Goal: Transaction & Acquisition: Book appointment/travel/reservation

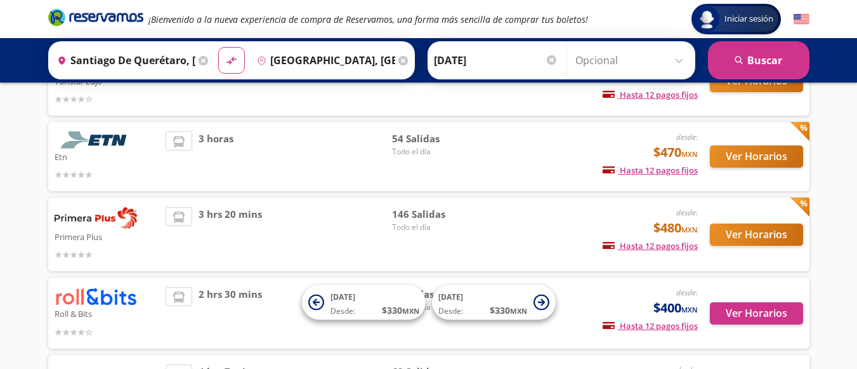
scroll to position [254, 0]
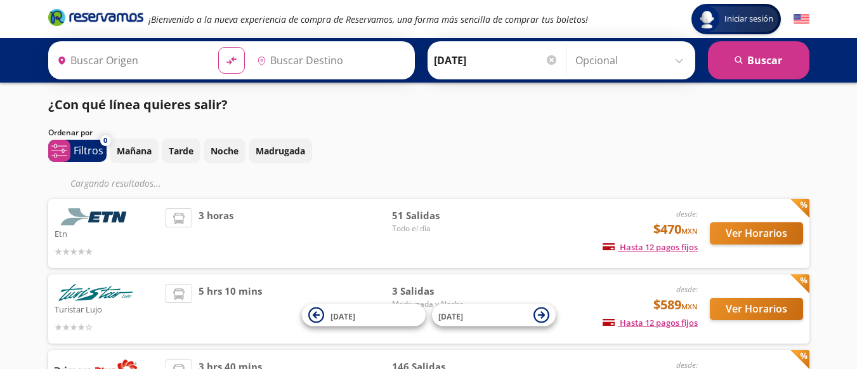
type input "Santiago de Querétaro, [GEOGRAPHIC_DATA]"
type input "[GEOGRAPHIC_DATA], [GEOGRAPHIC_DATA]"
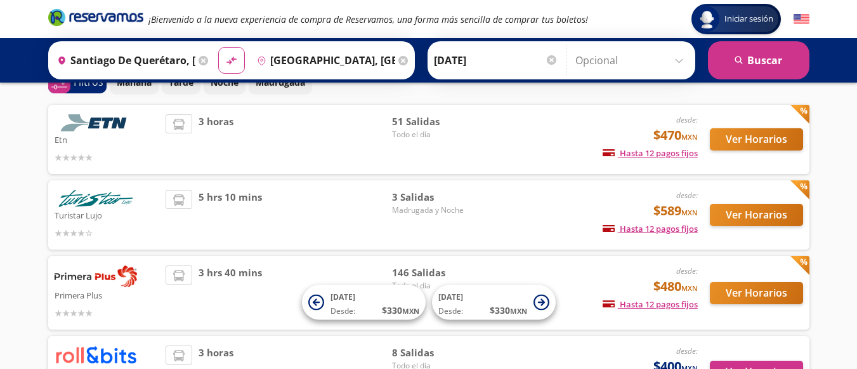
scroll to position [63, 0]
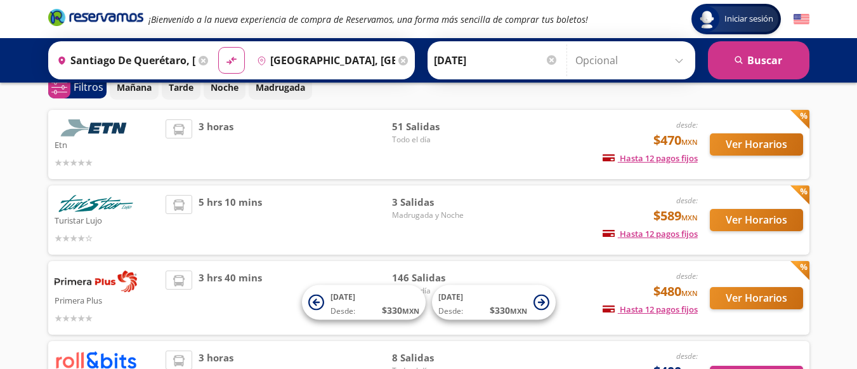
click at [830, 220] on div "Iniciar sesión Iniciar sesión ¡Bienvenido a la nueva experiencia de compra de R…" at bounding box center [428, 245] width 857 height 617
